Goal: Task Accomplishment & Management: Manage account settings

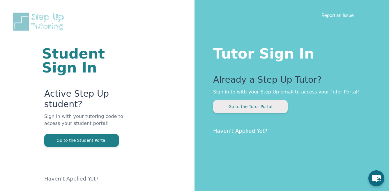
click at [238, 106] on button "Go to the Tutor Portal" at bounding box center [250, 106] width 75 height 13
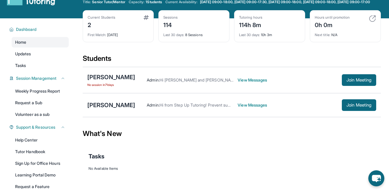
scroll to position [52, 0]
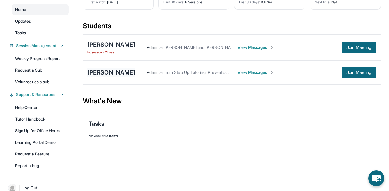
click at [124, 77] on div "[PERSON_NAME]" at bounding box center [111, 72] width 48 height 8
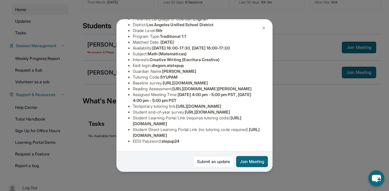
scroll to position [40, 0]
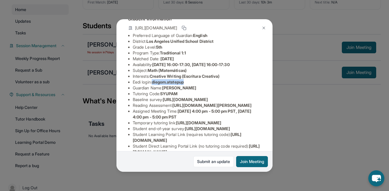
drag, startPoint x: 189, startPoint y: 80, endPoint x: 154, endPoint y: 82, distance: 35.6
click at [154, 82] on li "Eedi login : [PERSON_NAME].atstepup" at bounding box center [197, 82] width 128 height 6
copy span "diegom.atstepup"
click at [295, 67] on div "[PERSON_NAME] Guardian: [PERSON_NAME] Student Information [URL][DOMAIN_NAME] Pr…" at bounding box center [194, 95] width 389 height 191
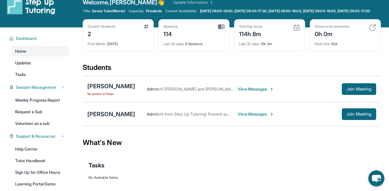
scroll to position [65, 0]
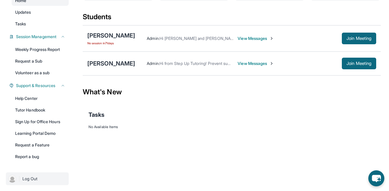
click at [36, 176] on span "Log Out" at bounding box center [29, 179] width 15 height 6
